Goal: Transaction & Acquisition: Download file/media

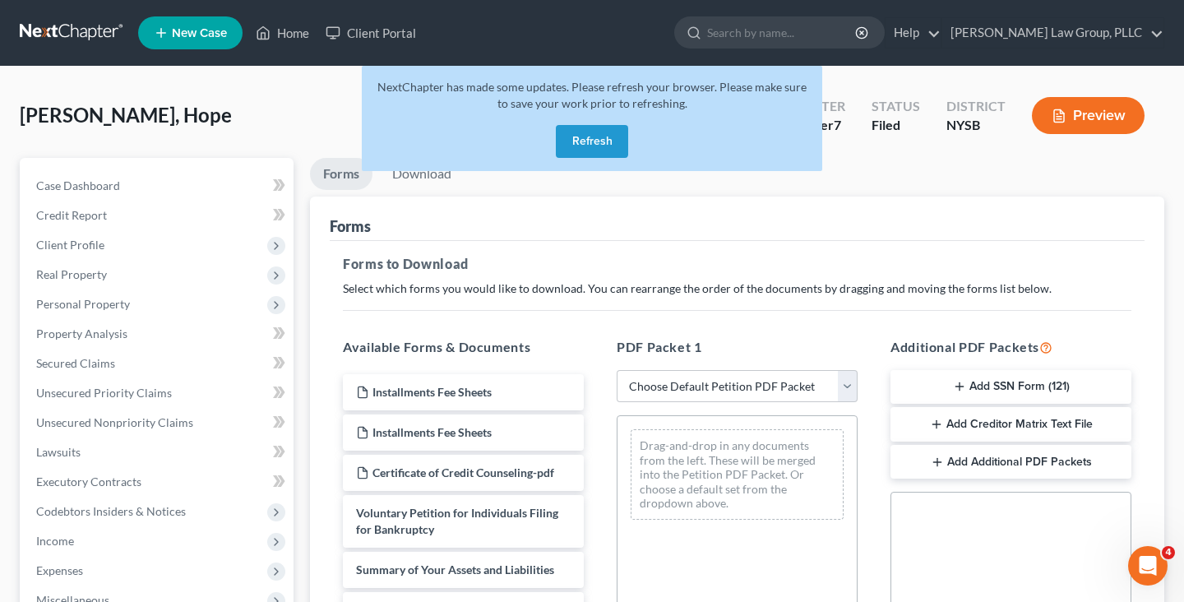
click at [604, 141] on button "Refresh" at bounding box center [592, 141] width 72 height 33
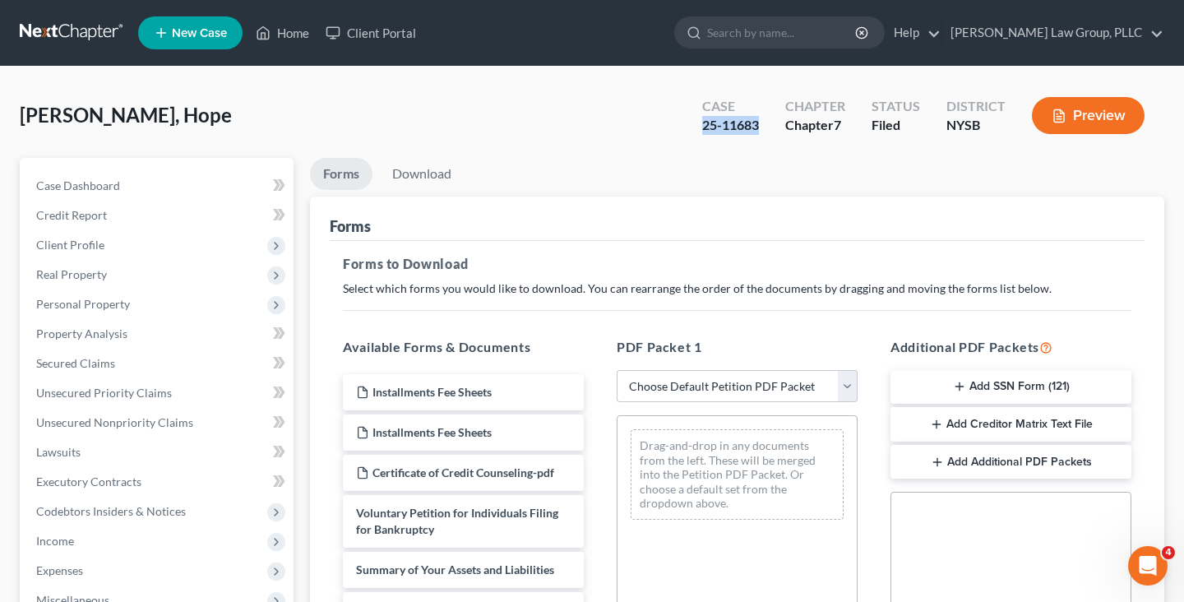
drag, startPoint x: 703, startPoint y: 126, endPoint x: 756, endPoint y: 127, distance: 53.5
click at [758, 129] on div "25-11683" at bounding box center [730, 125] width 57 height 19
copy div "25-11683"
click at [261, 112] on div "[PERSON_NAME], Hope Upgraded Case 25-11683 Chapter Chapter 7 Status [GEOGRAPHIC…" at bounding box center [592, 122] width 1145 height 72
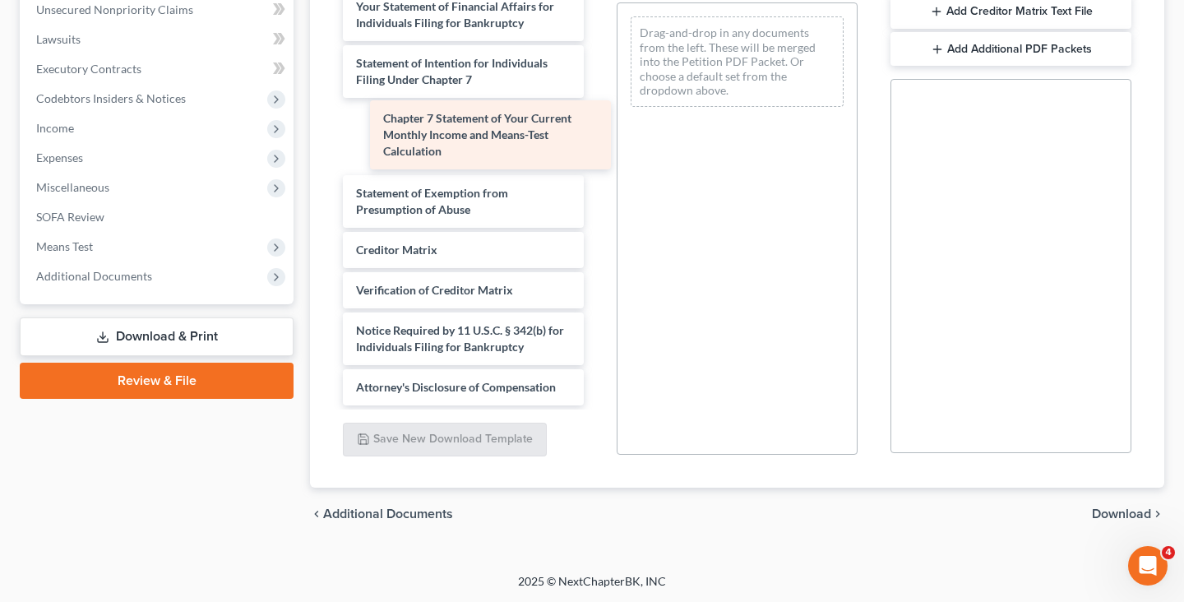
scroll to position [562, 0]
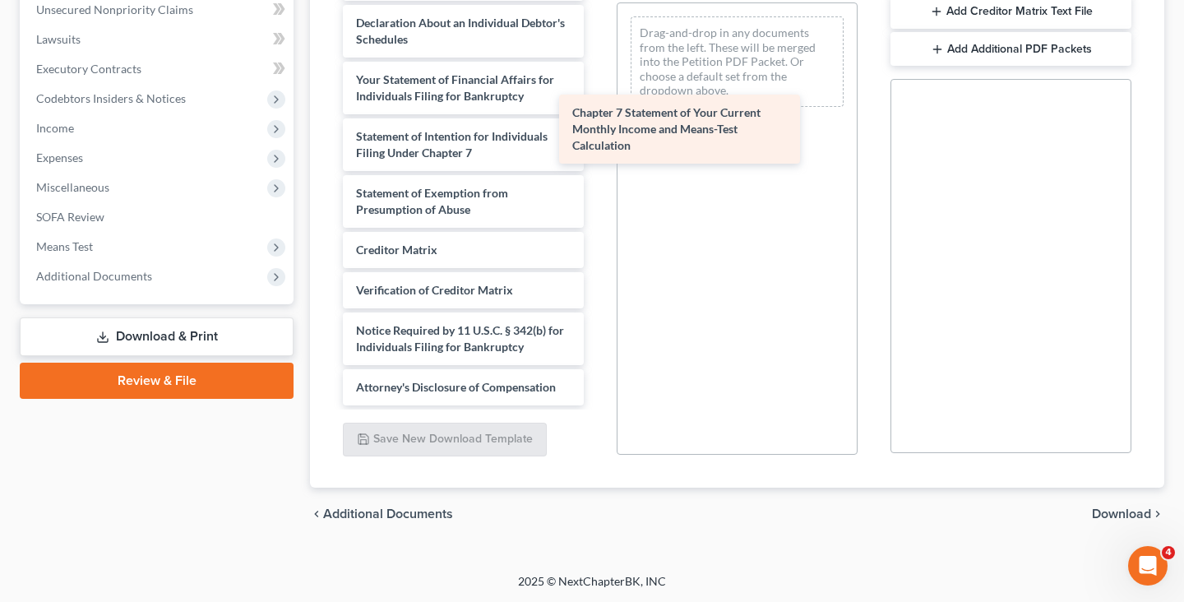
drag, startPoint x: 463, startPoint y: 136, endPoint x: 695, endPoint y: 124, distance: 232.2
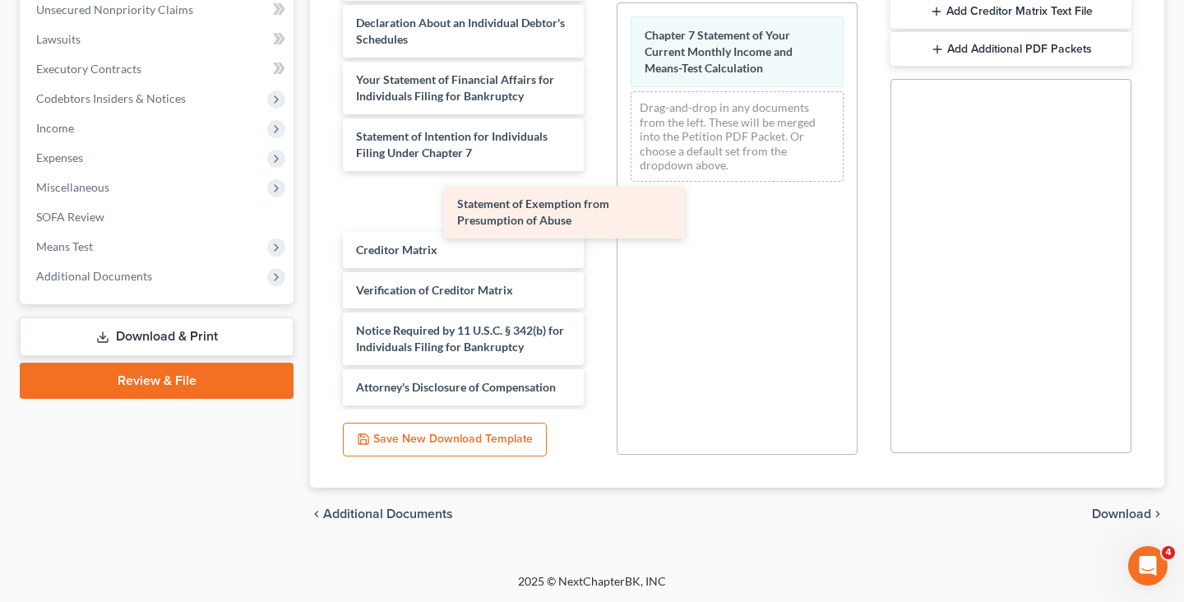
scroll to position [506, 0]
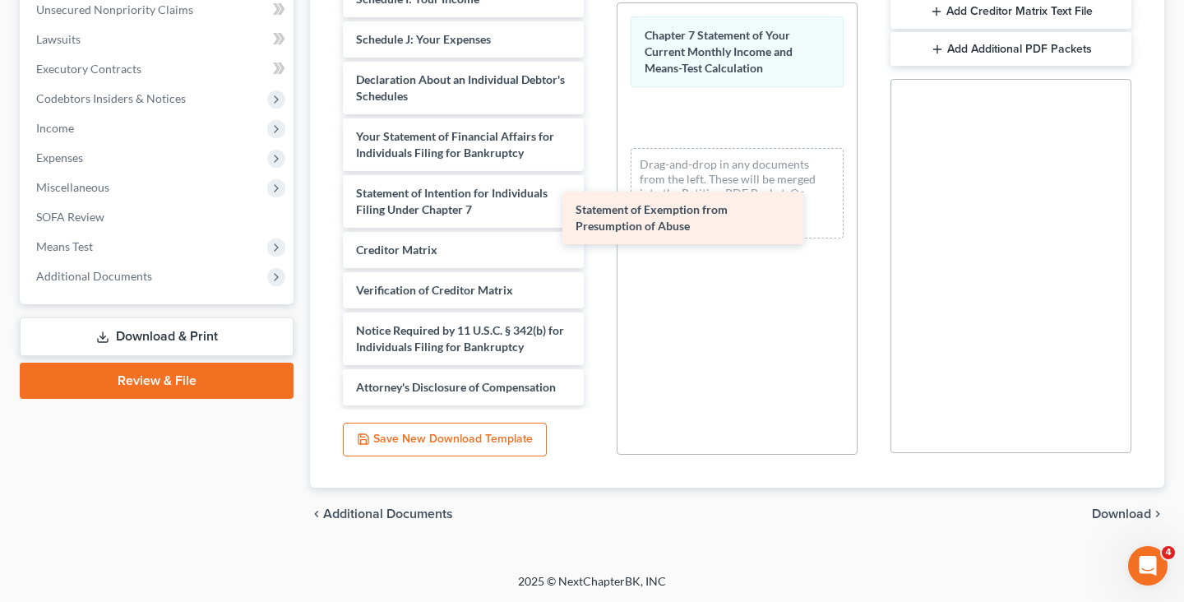
drag, startPoint x: 496, startPoint y: 192, endPoint x: 715, endPoint y: 208, distance: 219.3
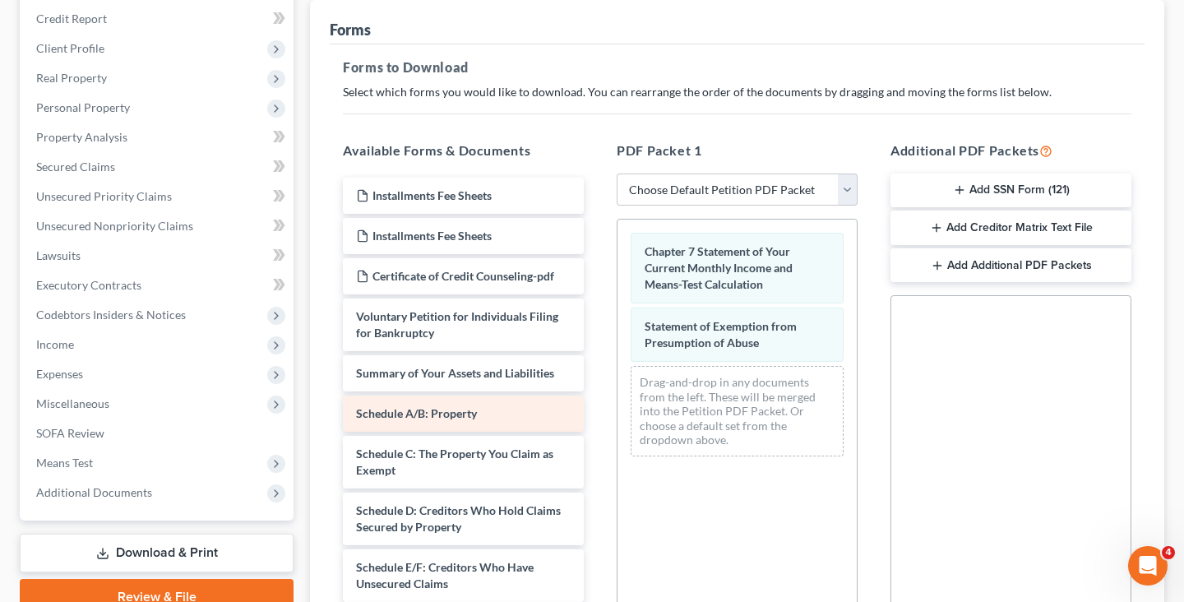
scroll to position [113, 0]
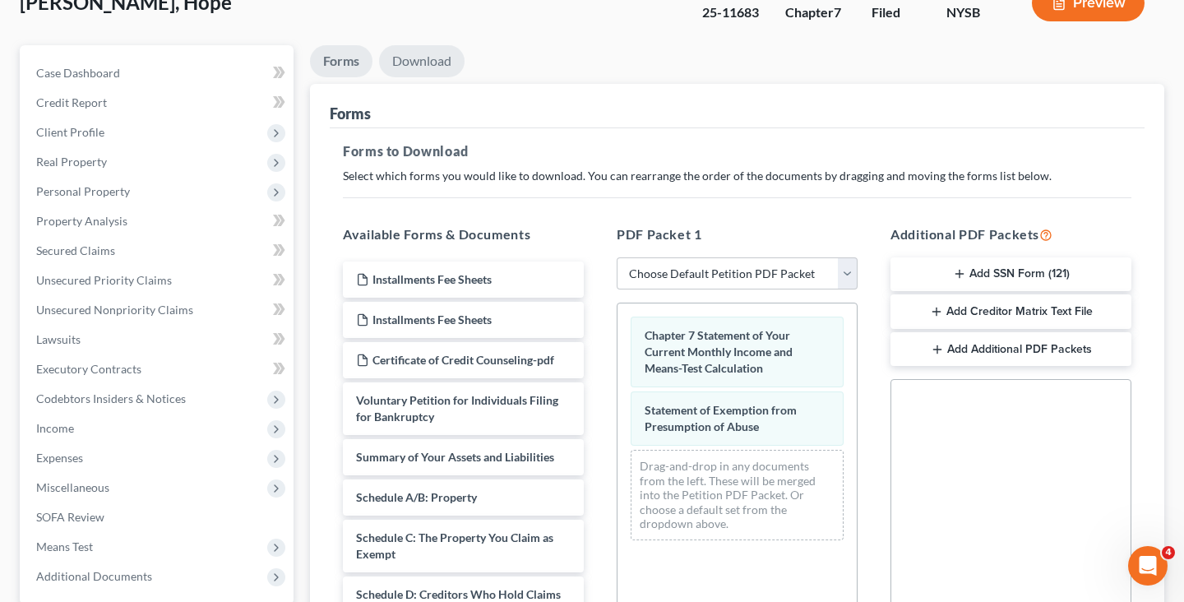
click at [423, 73] on link "Download" at bounding box center [422, 61] width 86 height 32
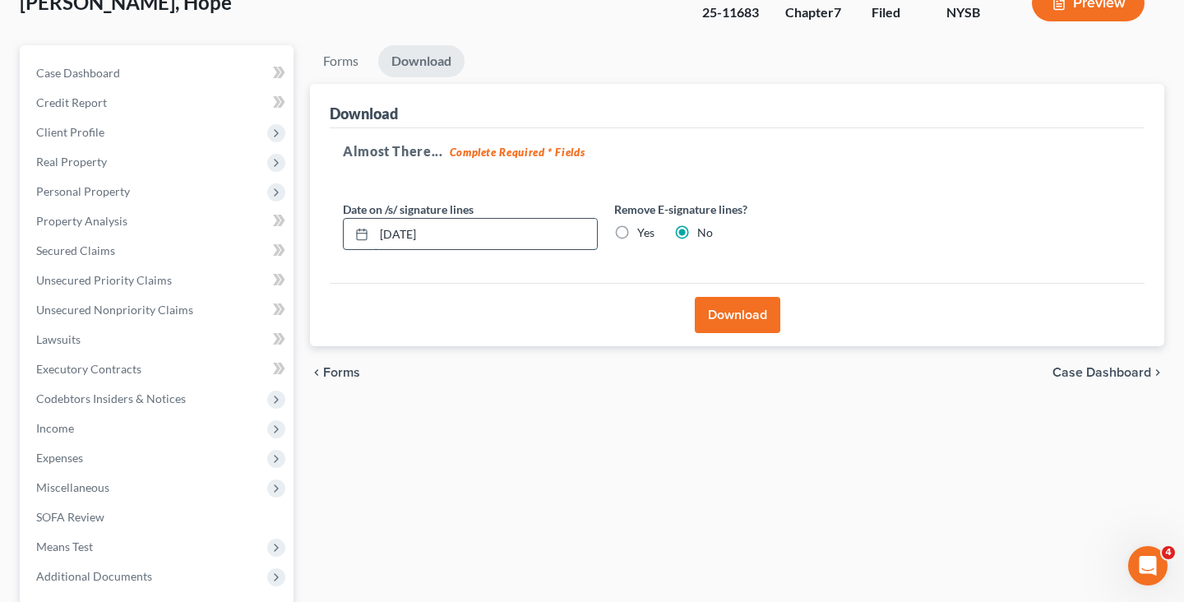
click at [500, 235] on input "[DATE]" at bounding box center [485, 234] width 223 height 31
type input "[DATE]"
click at [748, 329] on button "Download" at bounding box center [738, 315] width 86 height 36
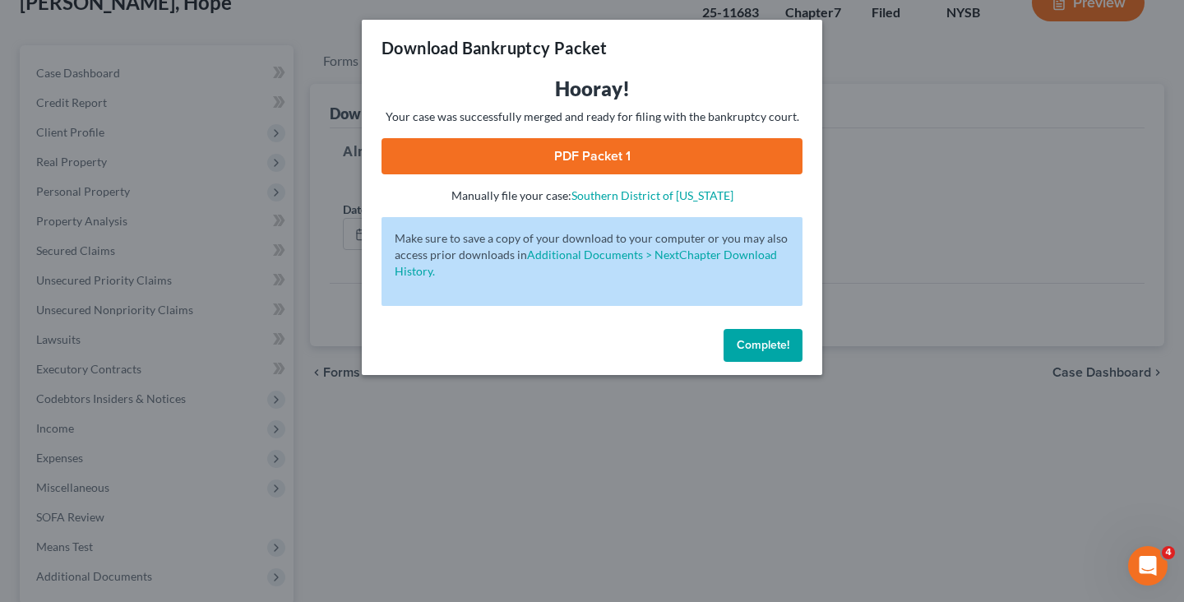
click at [635, 147] on link "PDF Packet 1" at bounding box center [592, 156] width 421 height 36
click at [759, 355] on button "Complete!" at bounding box center [763, 345] width 79 height 33
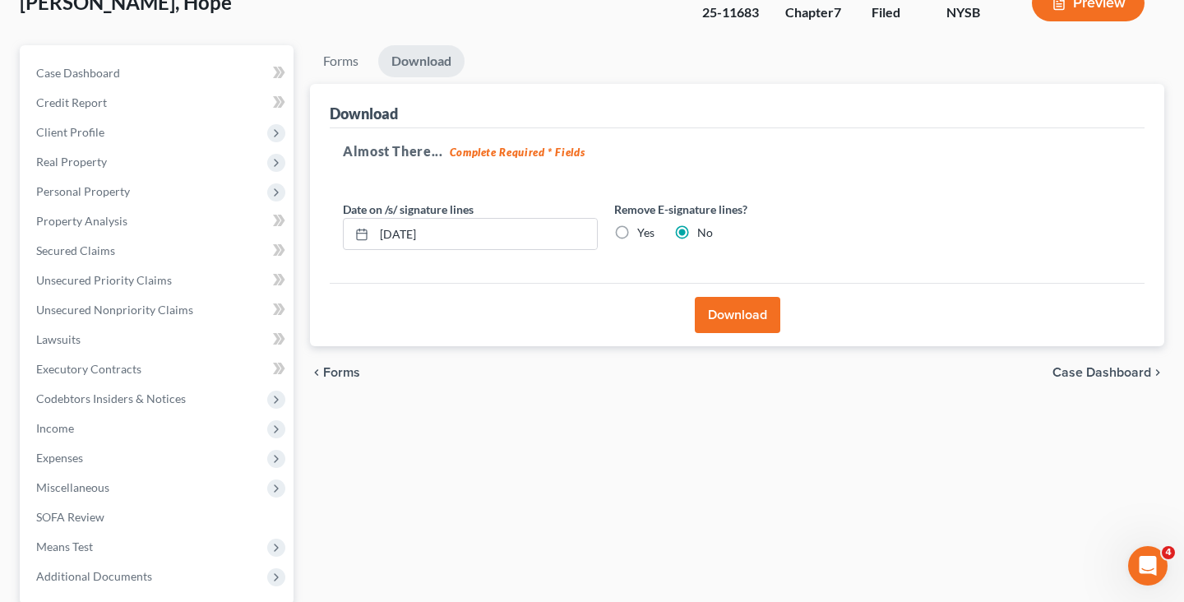
scroll to position [0, 0]
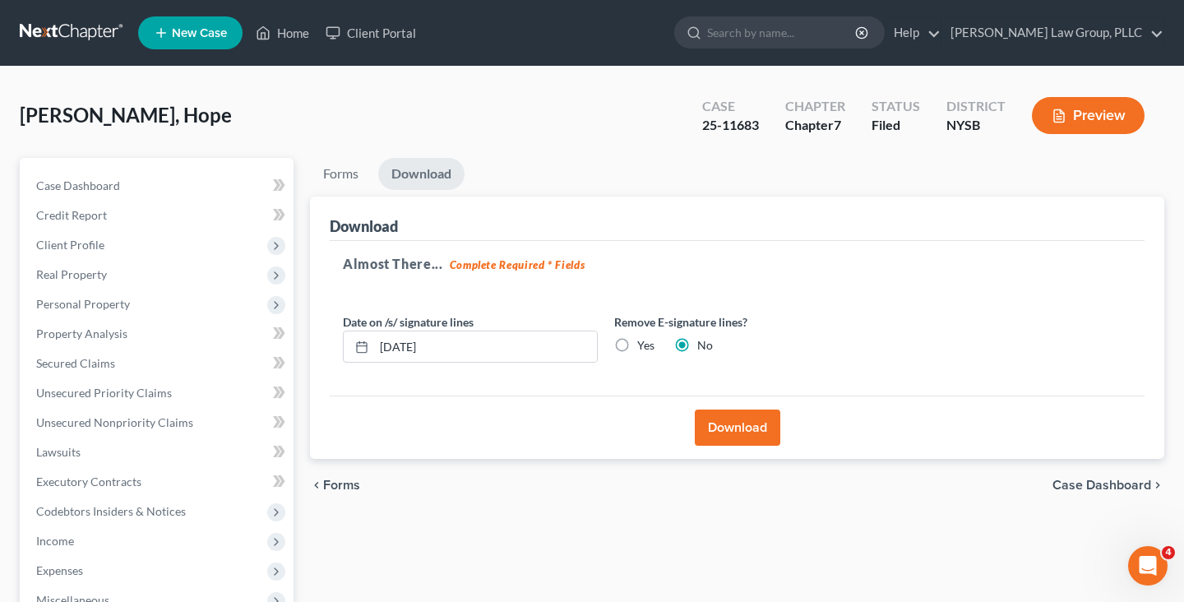
click at [42, 26] on link at bounding box center [72, 33] width 105 height 30
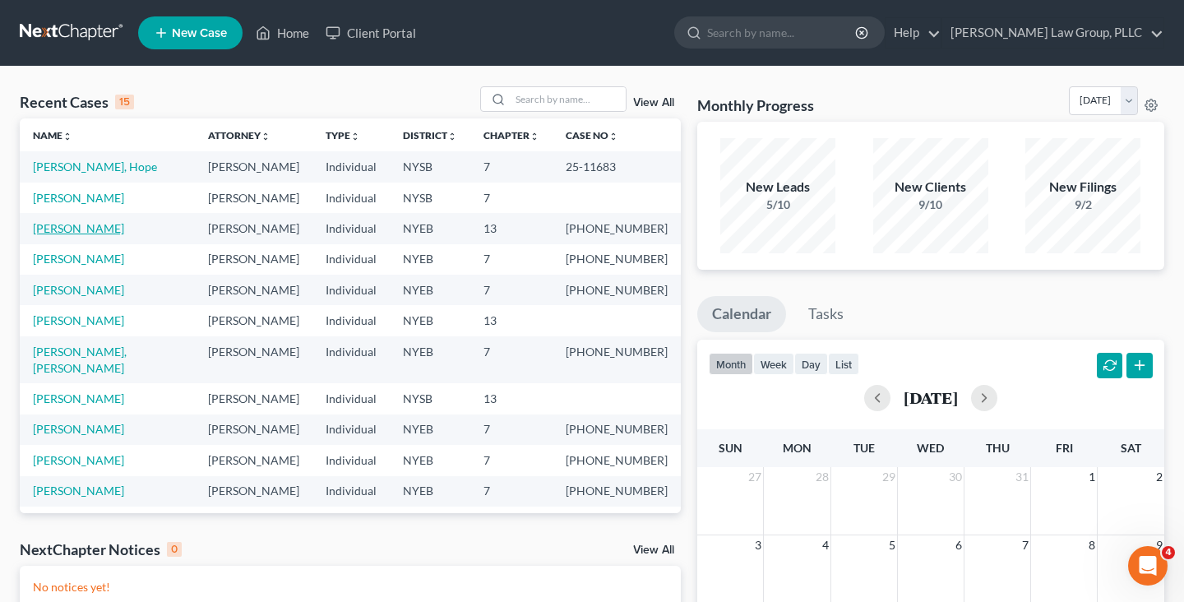
click at [80, 234] on link "Lynch, Ilene" at bounding box center [78, 228] width 91 height 14
